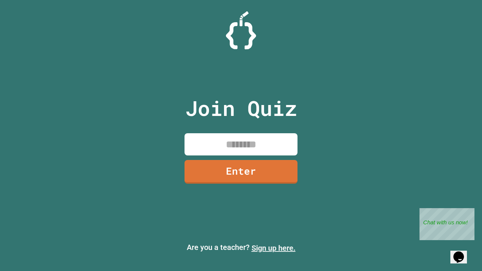
click at [273, 248] on link "Sign up here." at bounding box center [273, 247] width 44 height 9
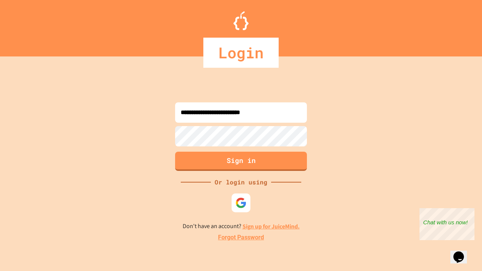
type input "**********"
